Goal: Transaction & Acquisition: Purchase product/service

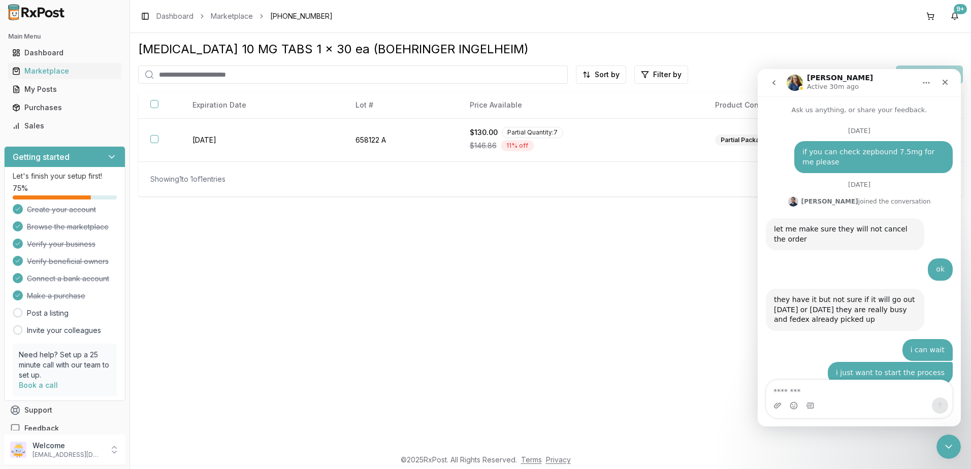
scroll to position [6777, 0]
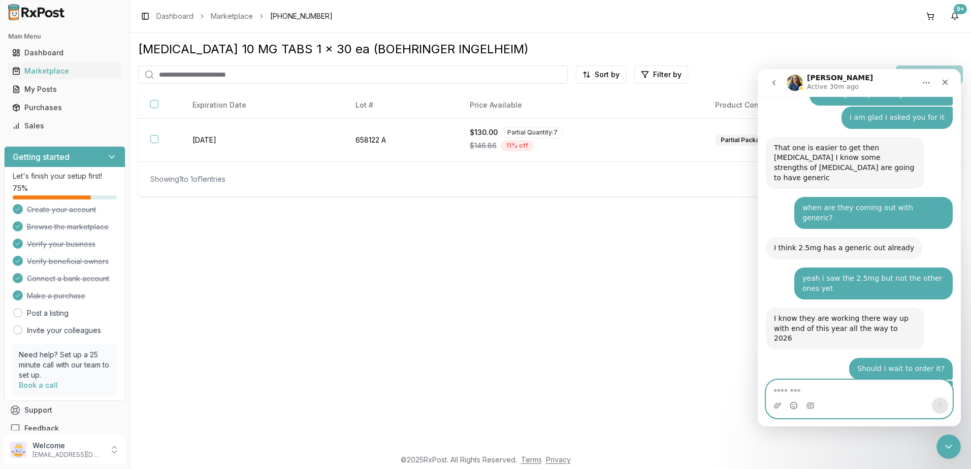
click at [884, 391] on textarea "Message…" at bounding box center [859, 388] width 186 height 17
type textarea "*"
type textarea "*********"
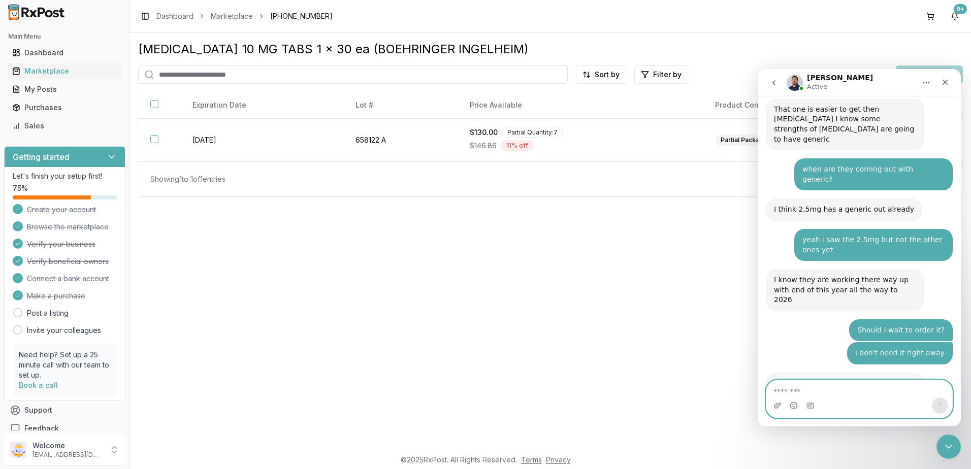
scroll to position [6914, 0]
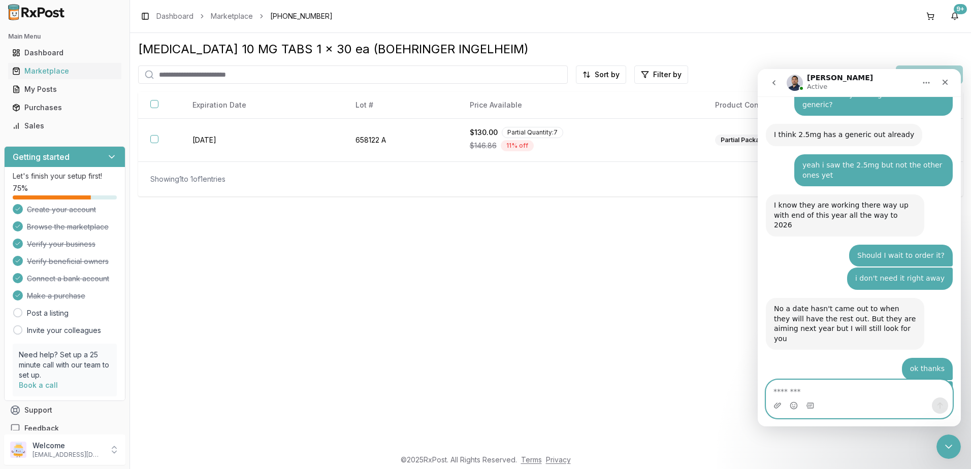
click at [830, 381] on textarea "Message…" at bounding box center [859, 388] width 186 height 17
type textarea "*"
type textarea "**********"
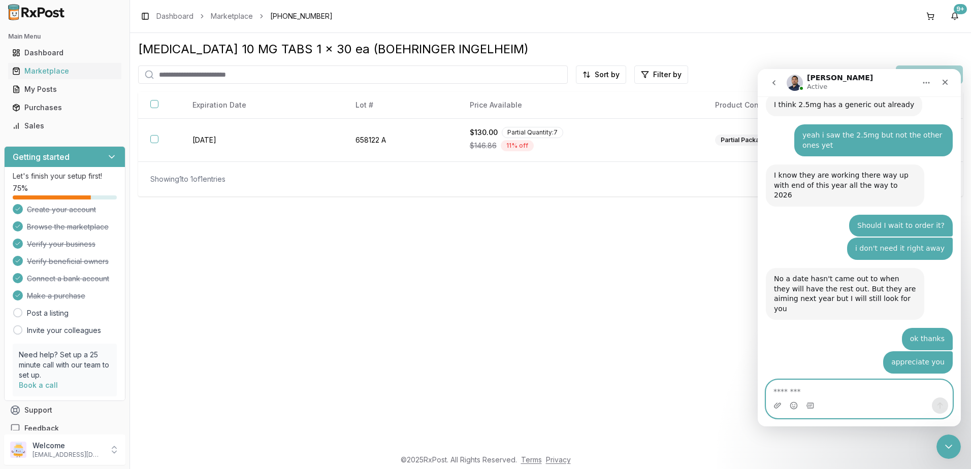
scroll to position [6944, 0]
drag, startPoint x: 931, startPoint y: 20, endPoint x: 828, endPoint y: 52, distance: 108.6
click at [931, 20] on button at bounding box center [930, 16] width 16 height 16
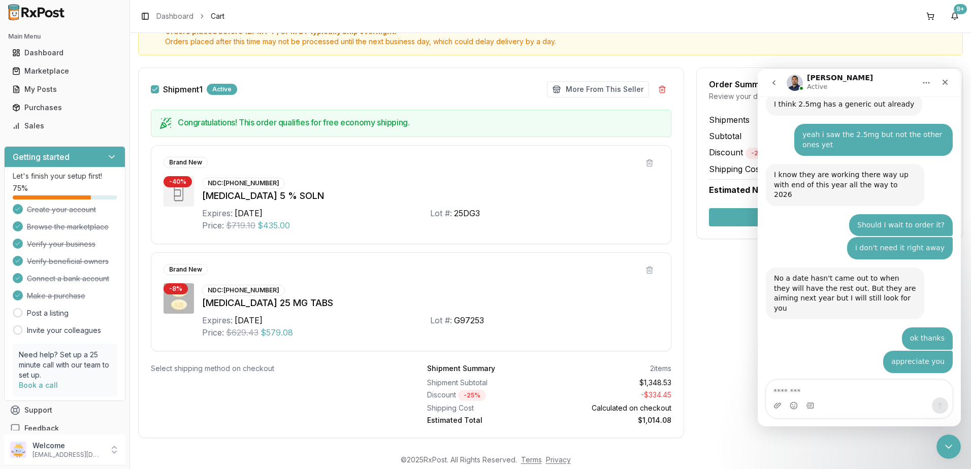
scroll to position [142, 0]
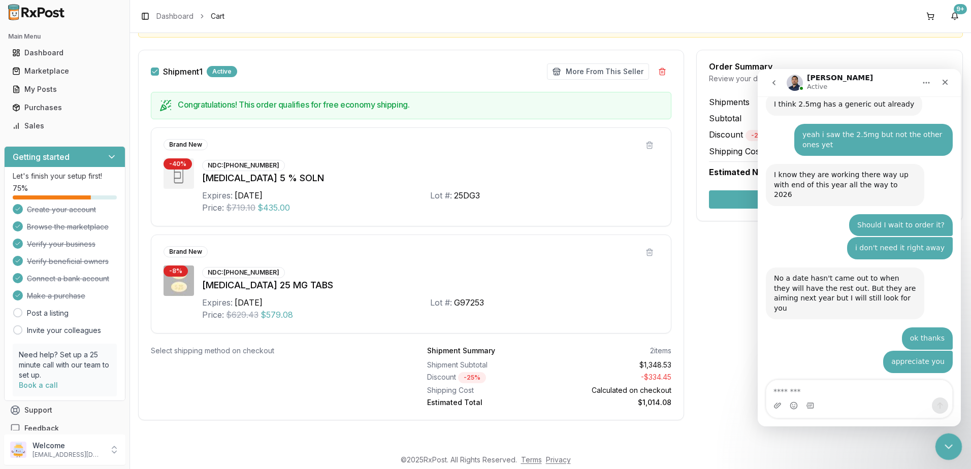
click at [948, 447] on icon "Close Intercom Messenger" at bounding box center [947, 445] width 12 height 12
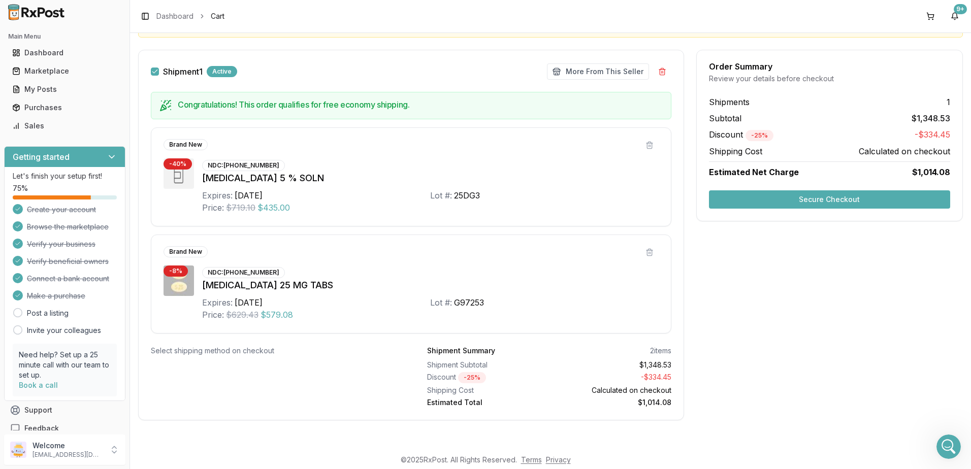
scroll to position [6983, 0]
click at [939, 442] on div "Open Intercom Messenger" at bounding box center [947, 446] width 34 height 34
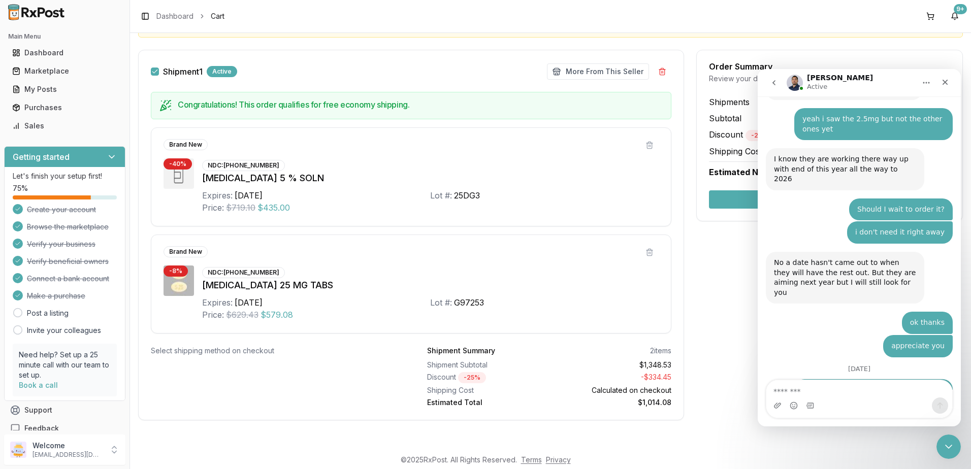
scroll to position [7008, 0]
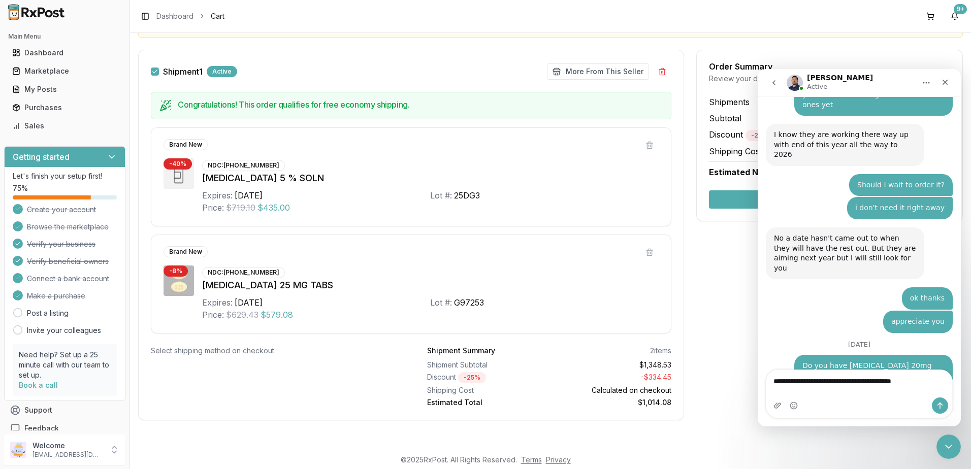
type textarea "**********"
click at [946, 407] on button "Send a message…" at bounding box center [940, 406] width 16 height 16
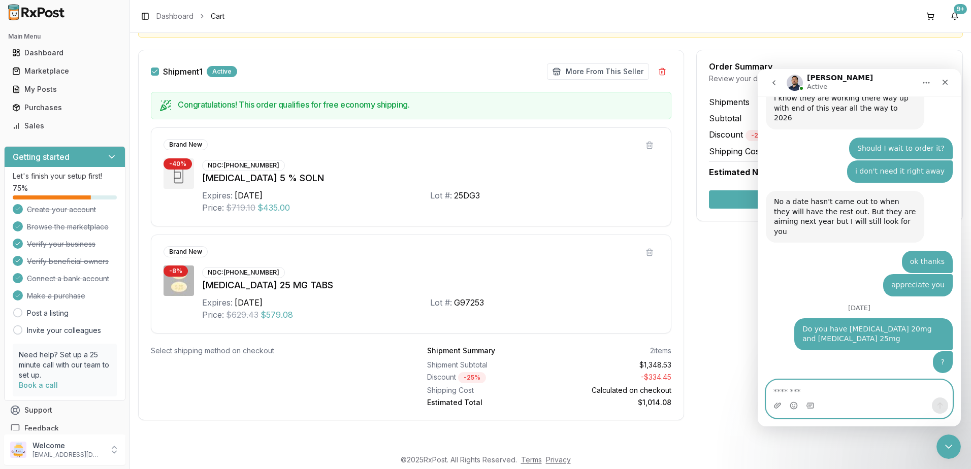
scroll to position [7048, 0]
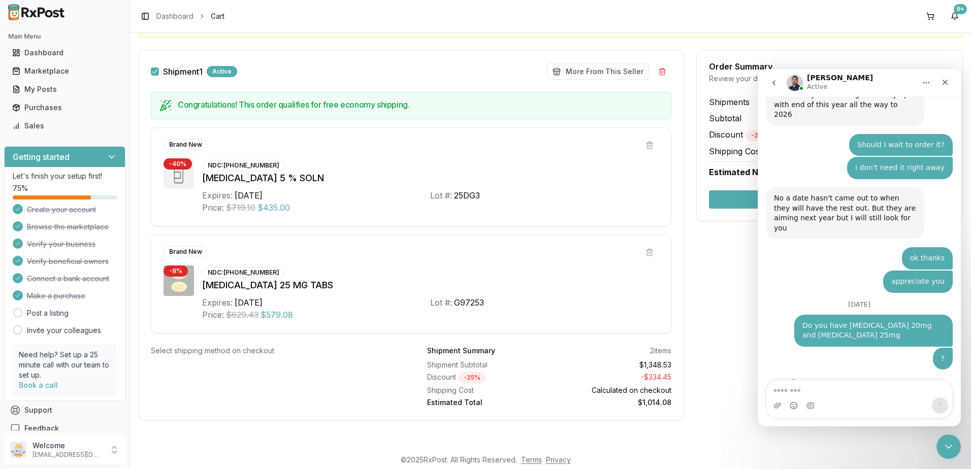
click at [699, 277] on div "Order Summary Review your details before checkout Shipments 1 Subtotal $1,348.5…" at bounding box center [829, 241] width 267 height 383
click at [946, 446] on icon "Close Intercom Messenger" at bounding box center [946, 445] width 7 height 4
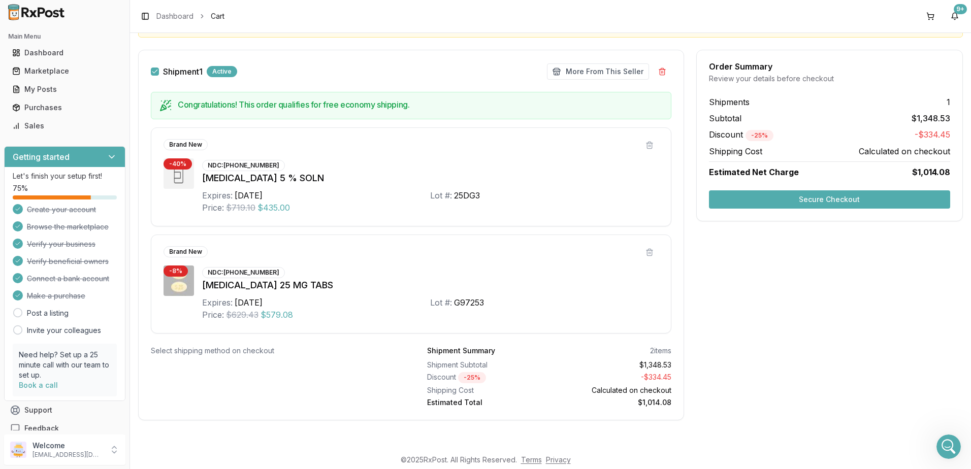
click at [838, 200] on button "Secure Checkout" at bounding box center [829, 199] width 241 height 18
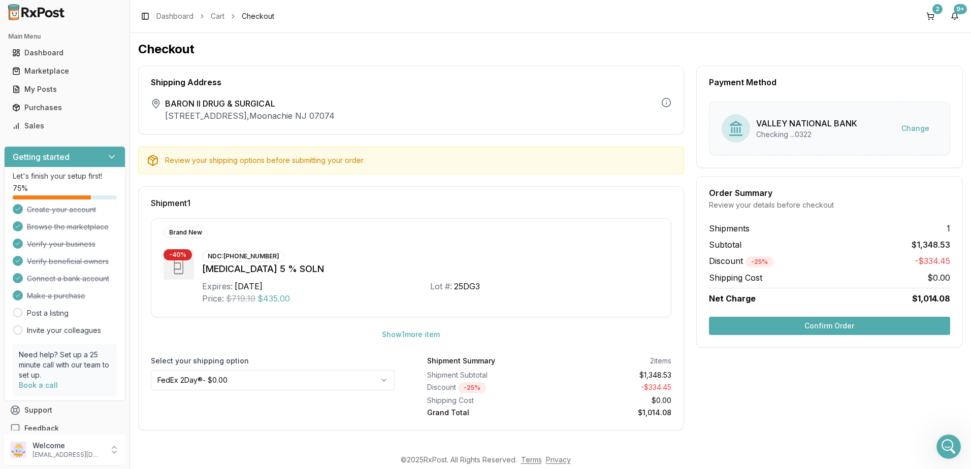
click at [473, 90] on div "Shipping Address The shipping address is the business address of the store veri…" at bounding box center [411, 100] width 546 height 69
click at [267, 381] on html "Main Menu Dashboard Marketplace My Posts Purchases Sales Getting started Let's …" at bounding box center [485, 234] width 971 height 469
click at [401, 335] on button "Show 1 more item" at bounding box center [411, 334] width 74 height 18
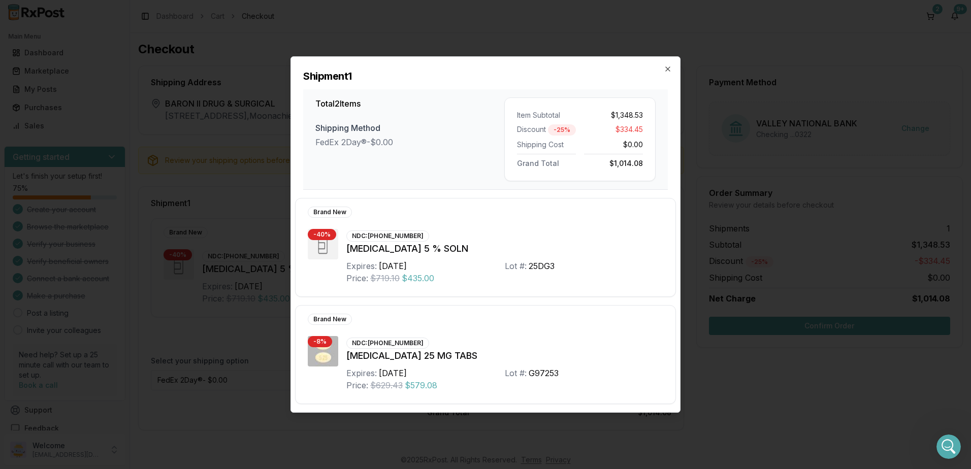
drag, startPoint x: 668, startPoint y: 67, endPoint x: 662, endPoint y: 71, distance: 6.9
click at [668, 67] on icon "button" at bounding box center [668, 69] width 8 height 8
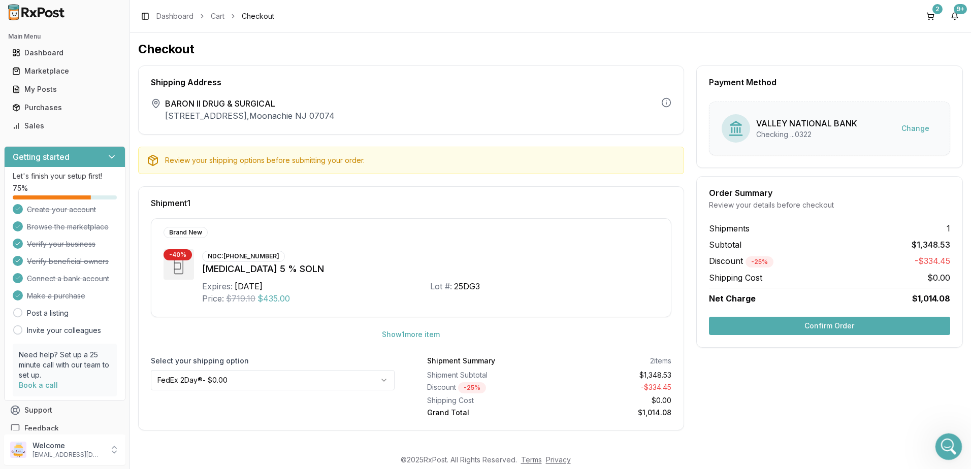
click at [955, 451] on div "Open Intercom Messenger" at bounding box center [947, 446] width 34 height 34
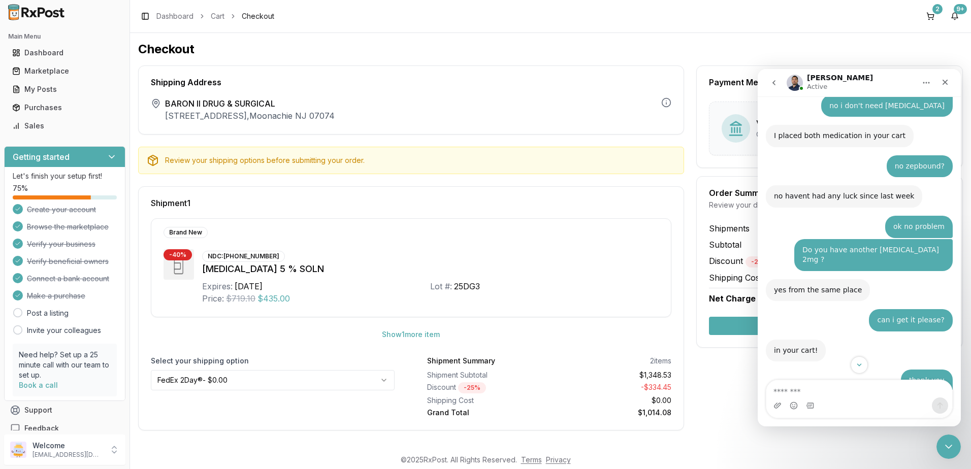
scroll to position [7118, 0]
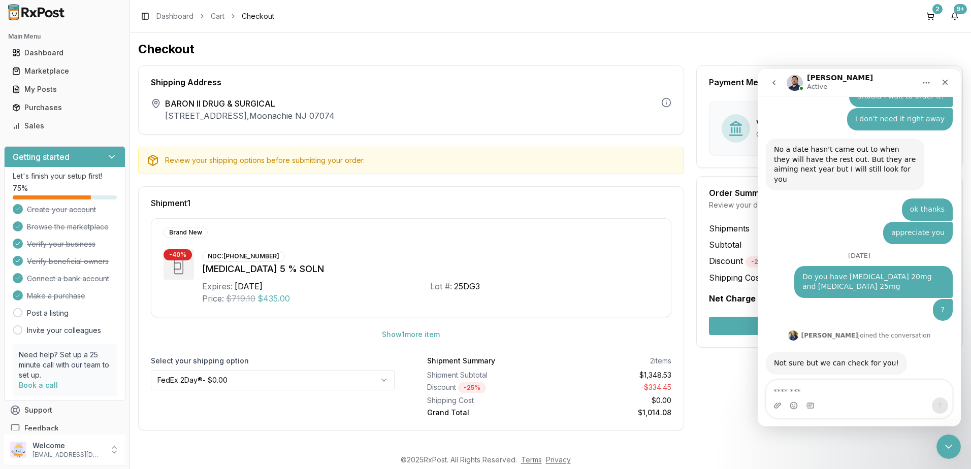
click at [841, 388] on textarea "Message…" at bounding box center [859, 388] width 186 height 17
type textarea "********"
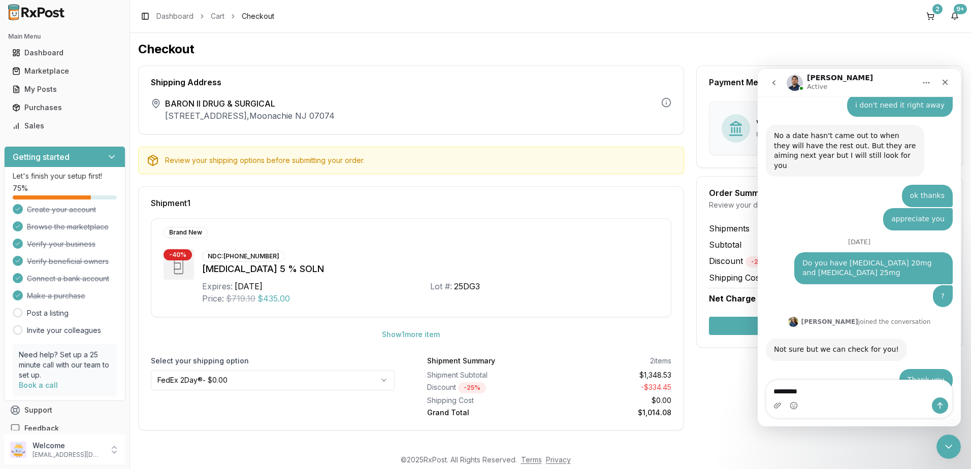
type textarea "*********"
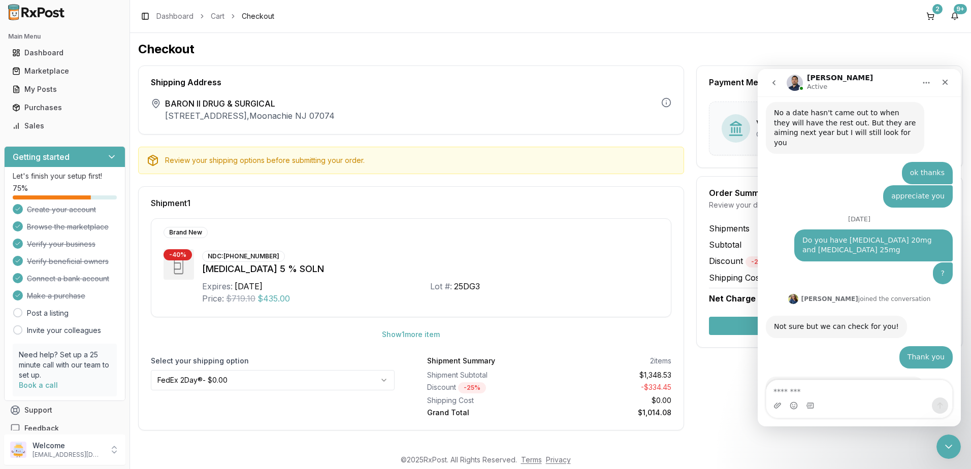
click at [737, 377] on div "Payment Method VALLEY NATIONAL BANK Checking ...0322 Change Order Summary Revie…" at bounding box center [829, 248] width 267 height 365
click at [954, 449] on div "Close Intercom Messenger" at bounding box center [947, 445] width 24 height 24
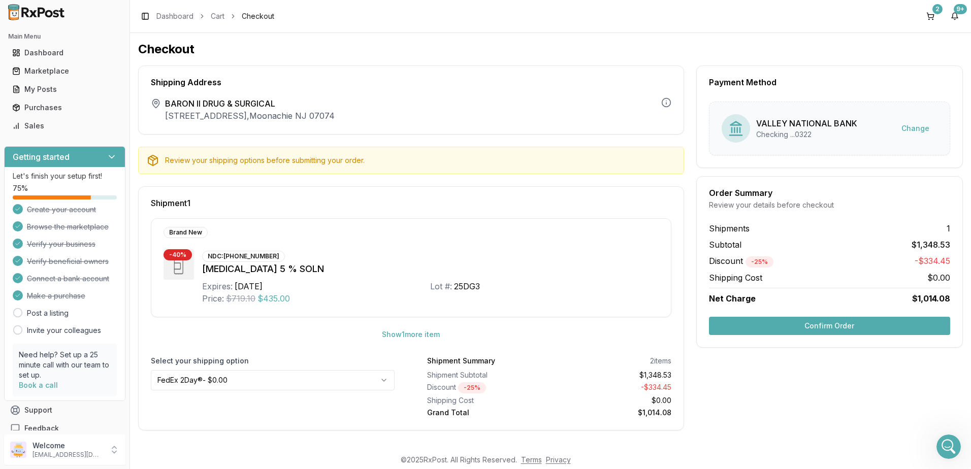
click at [820, 327] on button "Confirm Order" at bounding box center [829, 326] width 241 height 18
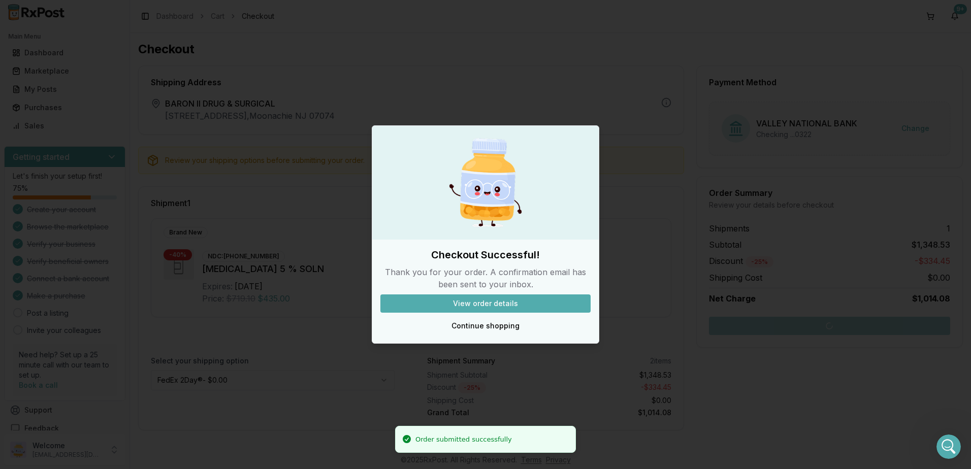
scroll to position [7178, 0]
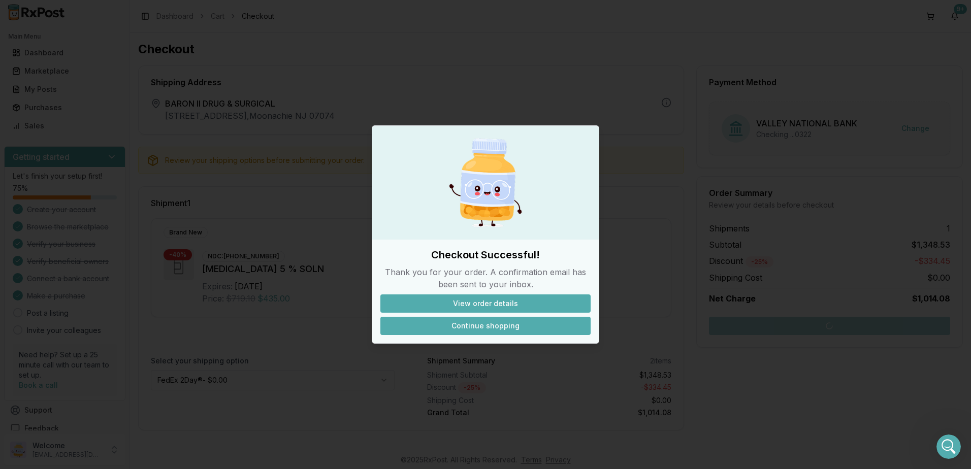
click at [494, 323] on button "Continue shopping" at bounding box center [485, 326] width 210 height 18
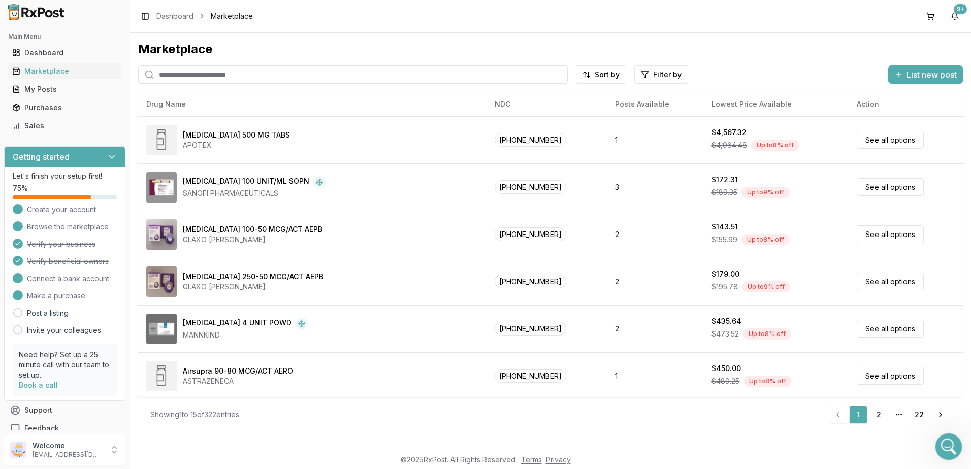
click at [944, 454] on div "Open Intercom Messenger" at bounding box center [947, 446] width 34 height 34
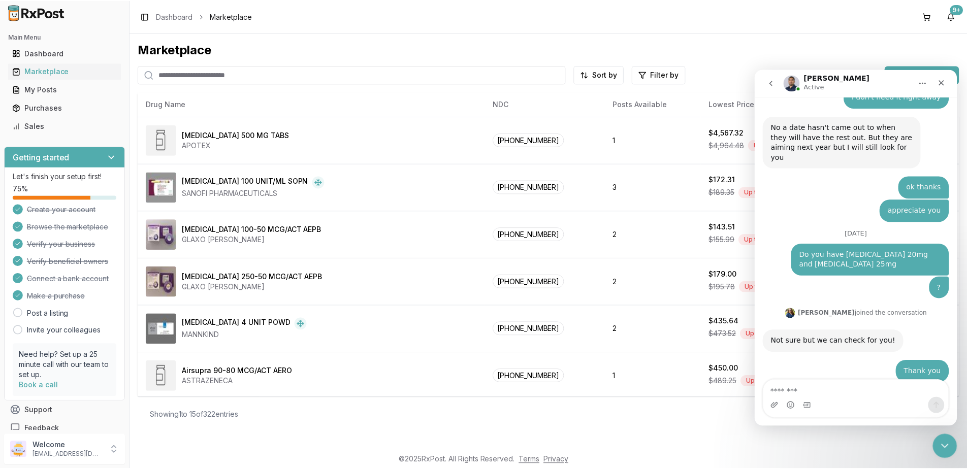
scroll to position [7178, 0]
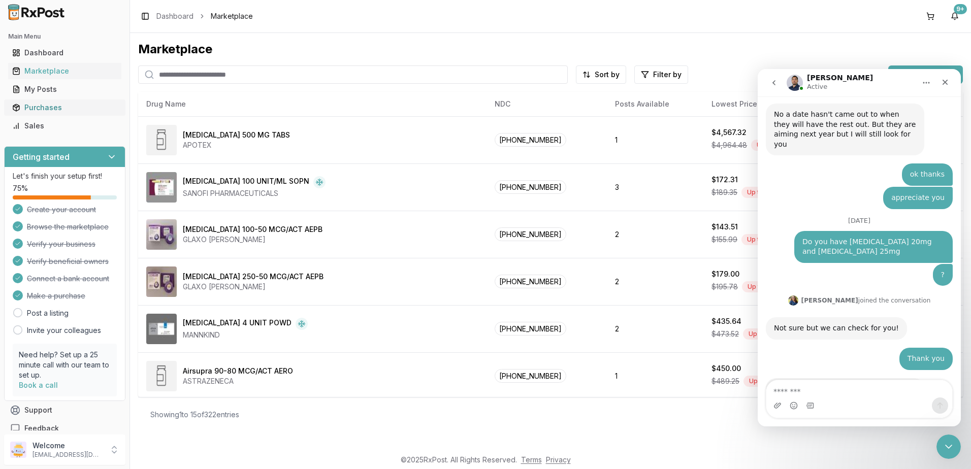
click at [36, 109] on div "Purchases" at bounding box center [64, 108] width 105 height 10
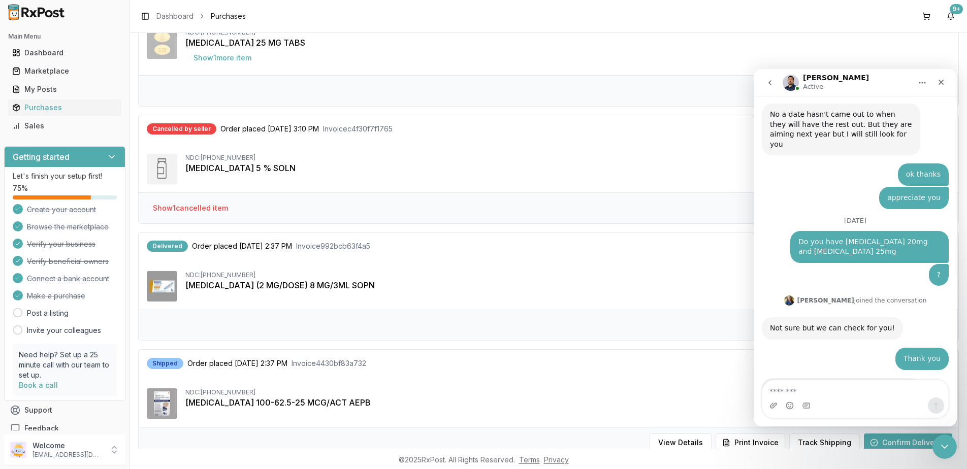
scroll to position [203, 0]
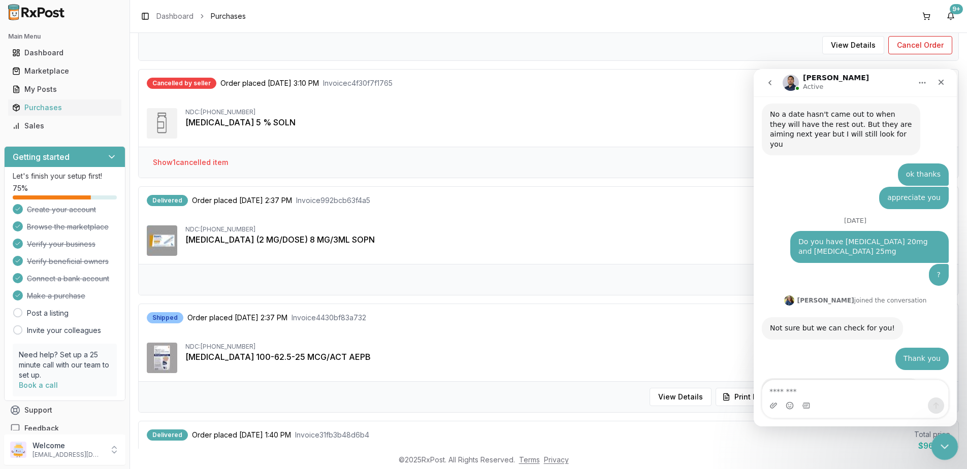
click at [944, 447] on icon "Close Intercom Messenger" at bounding box center [943, 445] width 12 height 12
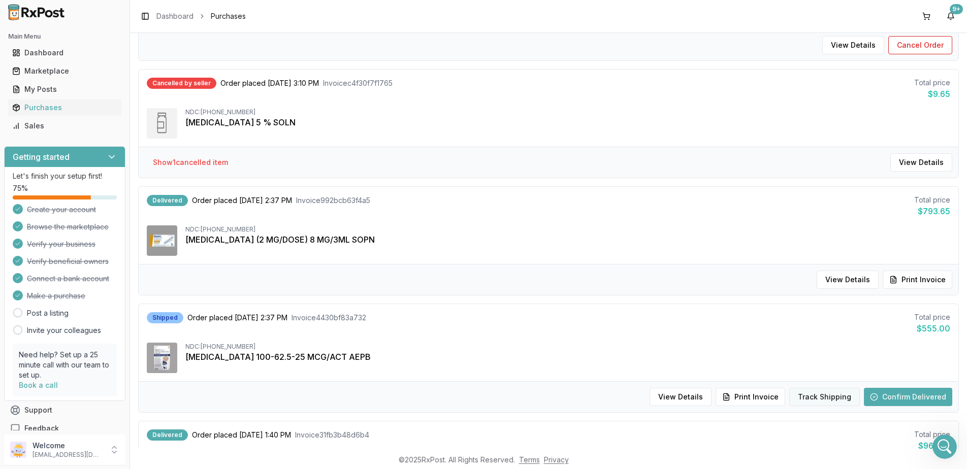
click at [826, 390] on button "Track Shipping" at bounding box center [824, 397] width 71 height 18
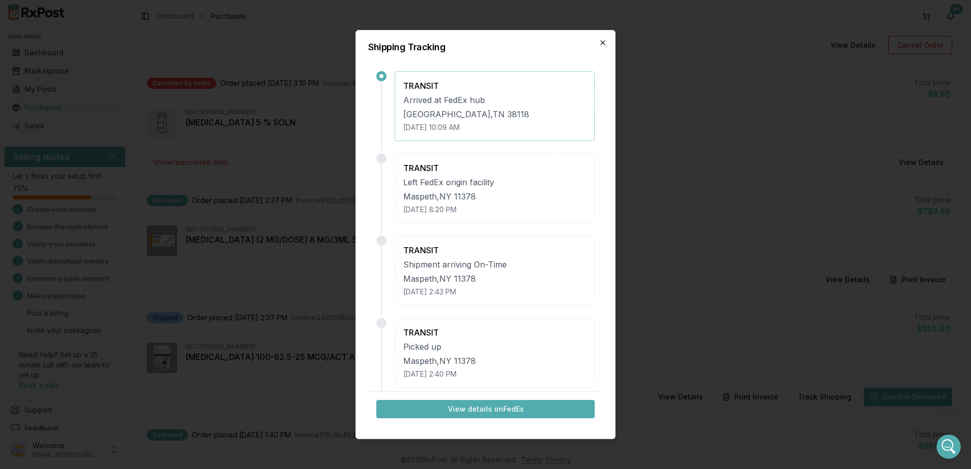
click at [604, 43] on icon "button" at bounding box center [603, 43] width 8 height 8
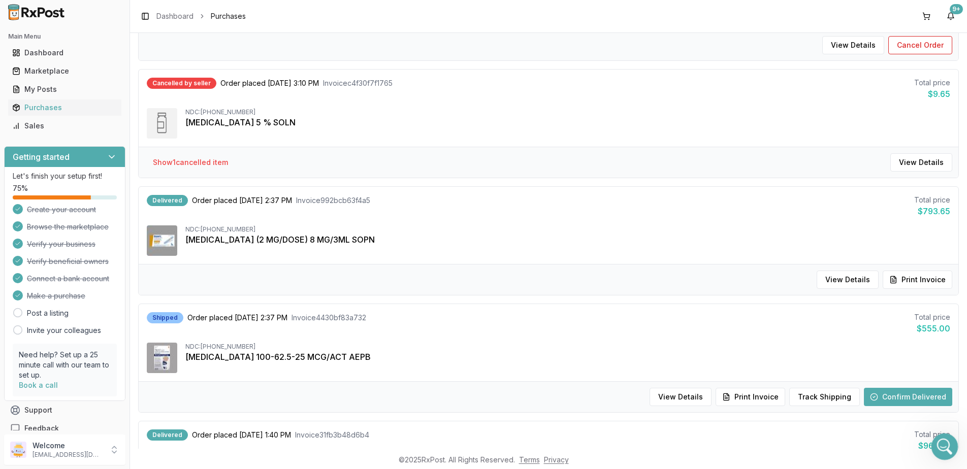
click at [941, 443] on icon "Open Intercom Messenger" at bounding box center [943, 445] width 17 height 17
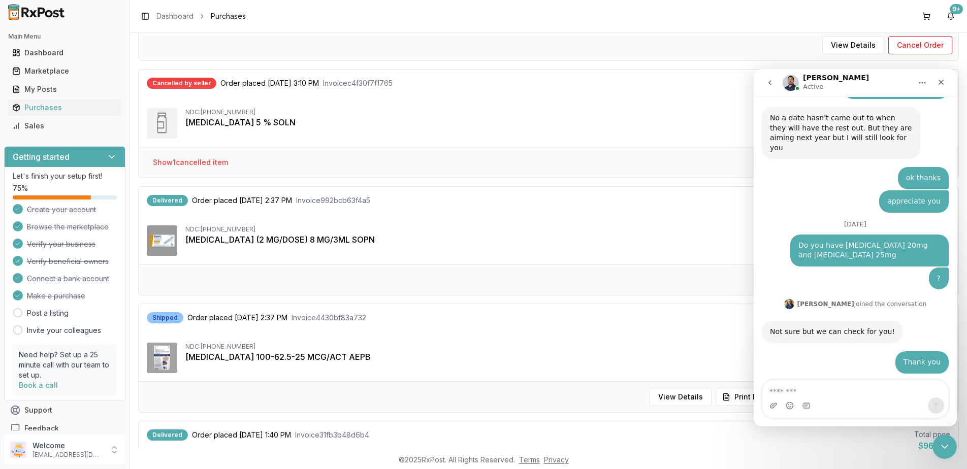
scroll to position [7178, 0]
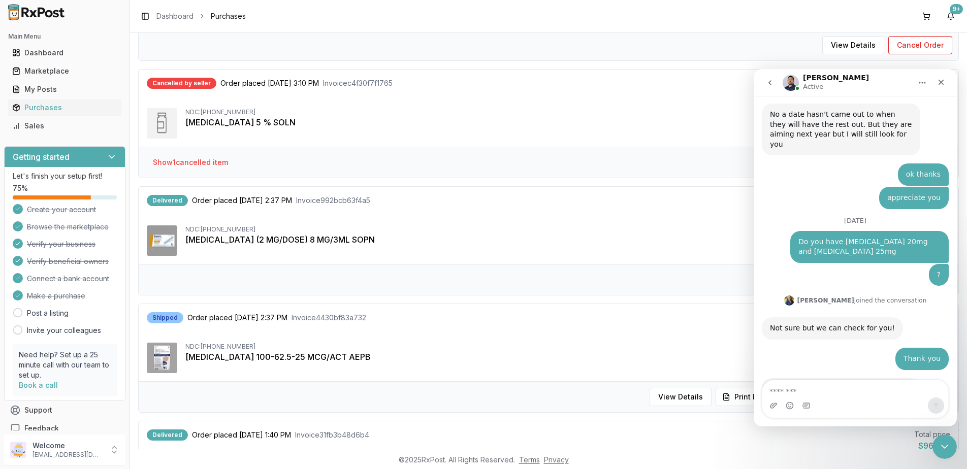
click at [826, 392] on textarea "Message…" at bounding box center [855, 388] width 186 height 17
type textarea "**********"
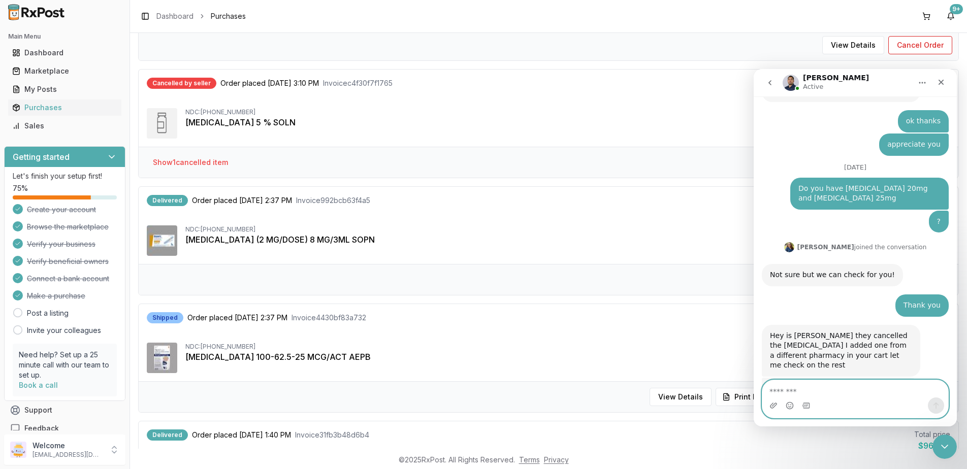
click at [835, 388] on textarea "Message…" at bounding box center [855, 388] width 186 height 17
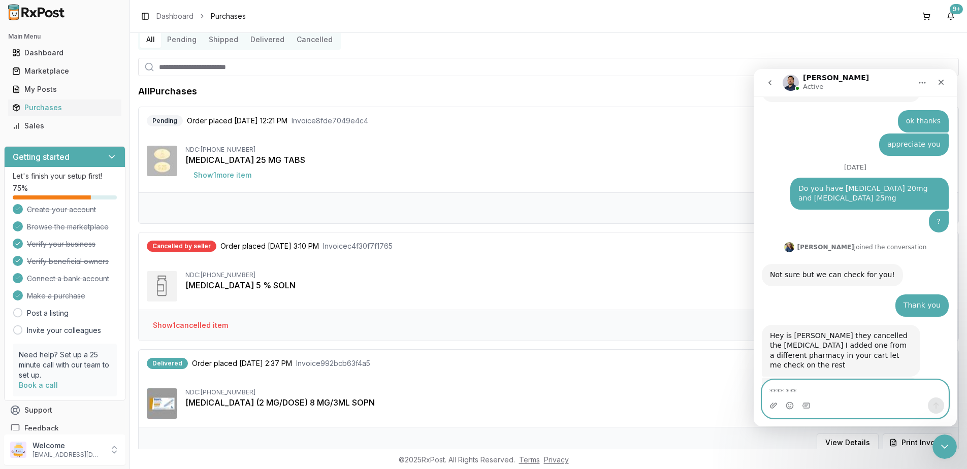
scroll to position [0, 0]
